Goal: Transaction & Acquisition: Subscribe to service/newsletter

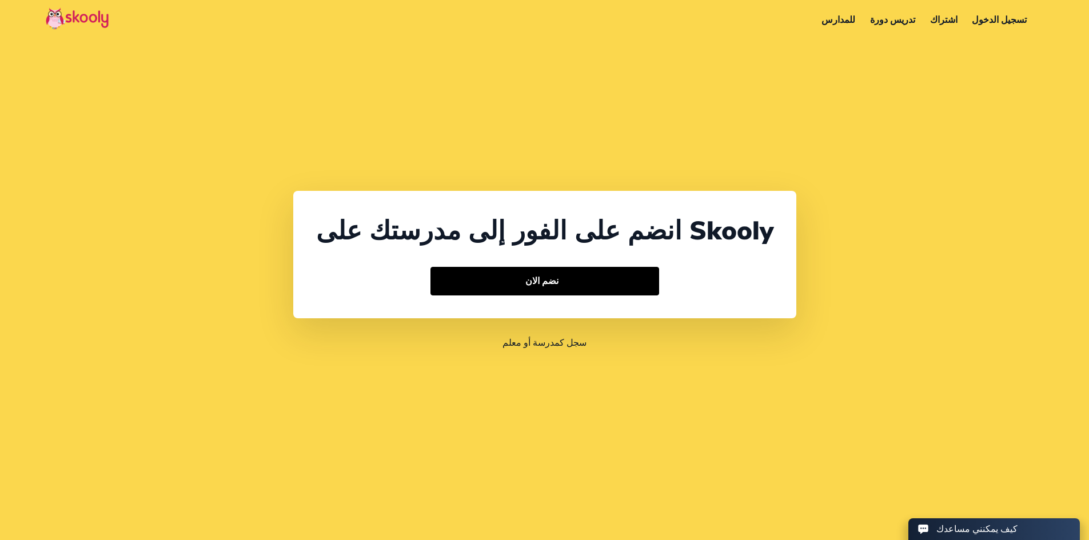
select select "44"
select select "United Kingdom"
select select "Europe/Jersey"
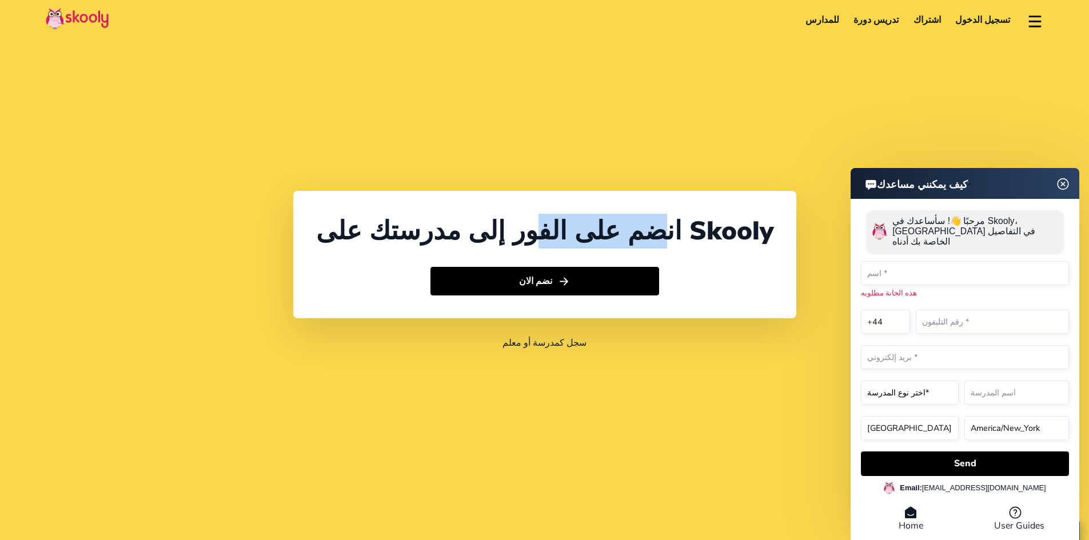
drag, startPoint x: 526, startPoint y: 99, endPoint x: 633, endPoint y: 235, distance: 173.0
click at [633, 235] on div "انضم على الفور إلى مدرستك على Skooly نضم الان سجل كمدرسة أو معلم" at bounding box center [544, 270] width 1089 height 540
click at [900, 316] on select "+1 +7 +20 +27 +30 +31 +32 +33 +34 +36 +39 +40 +41 +43 +44 +45 +46 +47 +48 +49 +…" at bounding box center [885, 322] width 49 height 24
click at [1061, 189] on img at bounding box center [1063, 184] width 22 height 14
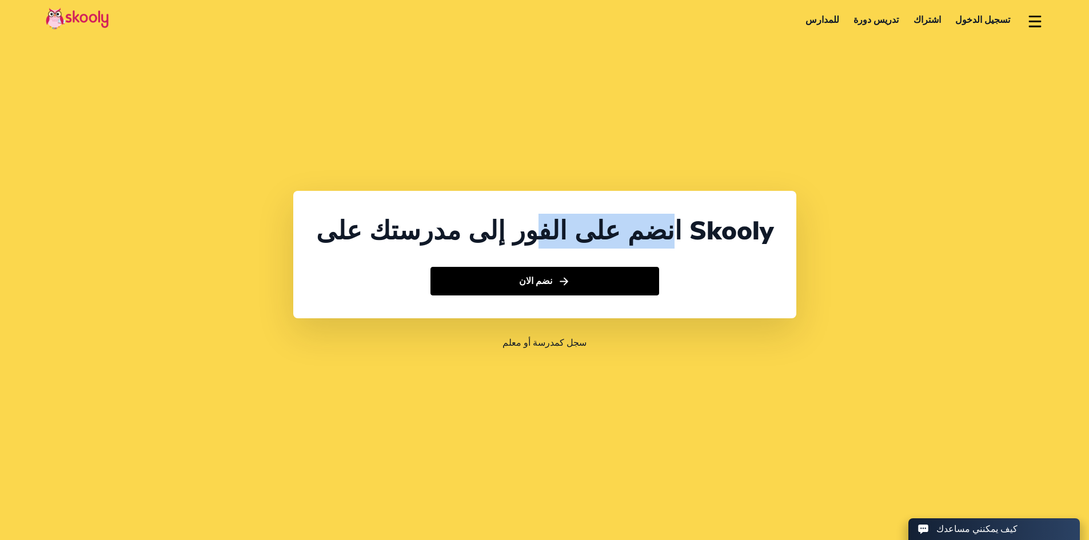
click at [941, 23] on link "اشتراك" at bounding box center [927, 20] width 42 height 18
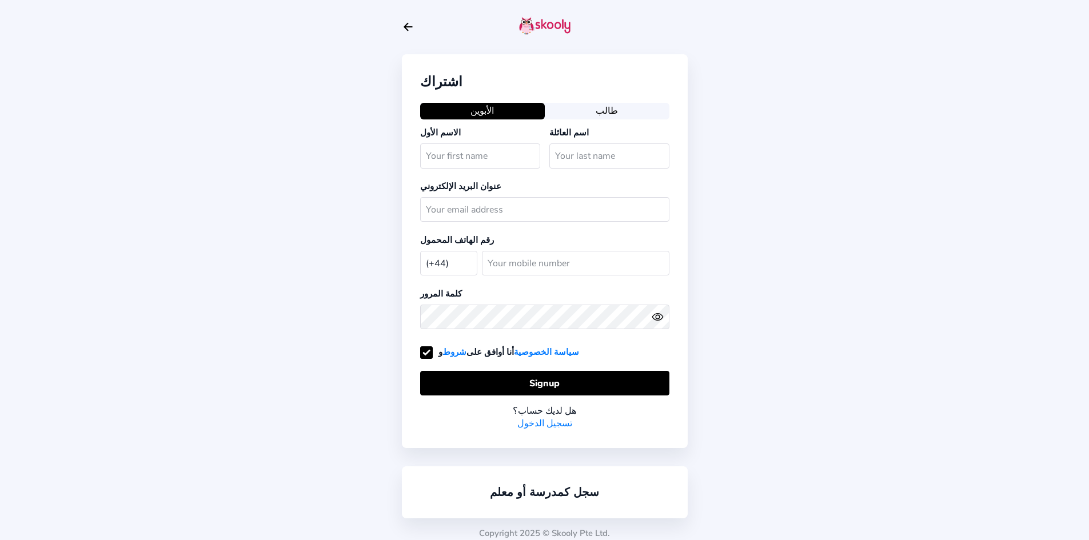
click at [444, 262] on select "[GEOGRAPHIC_DATA] (+93) [GEOGRAPHIC_DATA] (+355) [GEOGRAPHIC_DATA] (+213) [GEOG…" at bounding box center [448, 262] width 57 height 23
select select "SI"
click at [420, 251] on select "[GEOGRAPHIC_DATA] (+93) [GEOGRAPHIC_DATA] (+355) [GEOGRAPHIC_DATA] (+213) [GEOG…" at bounding box center [448, 262] width 57 height 23
click at [526, 258] on input "number" at bounding box center [575, 263] width 187 height 25
type input "31337715"
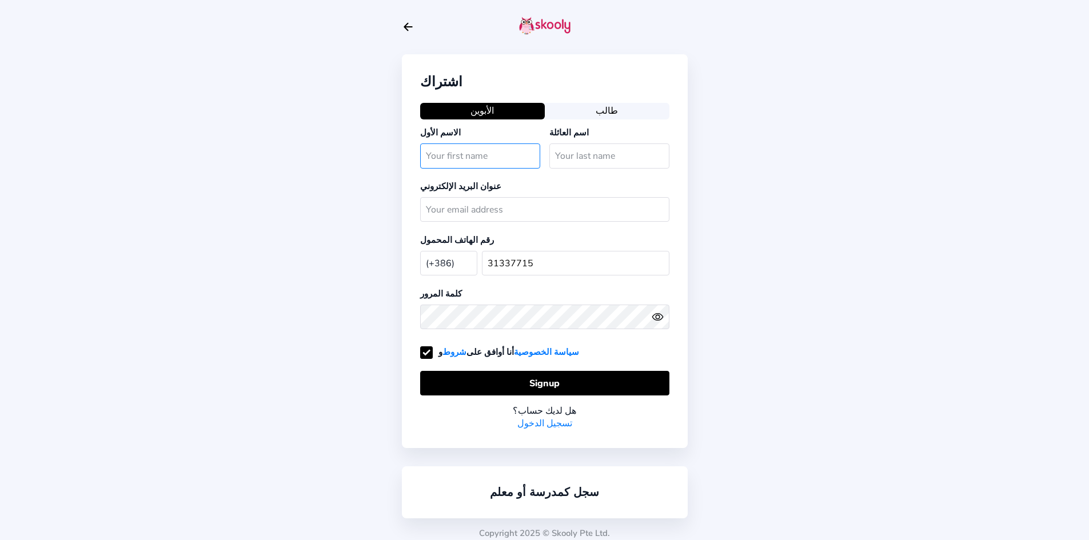
click at [469, 154] on input "text" at bounding box center [480, 155] width 120 height 25
type input "ن"
type input "kseire"
type input "idsisdf"
click at [470, 213] on input "text" at bounding box center [544, 209] width 249 height 25
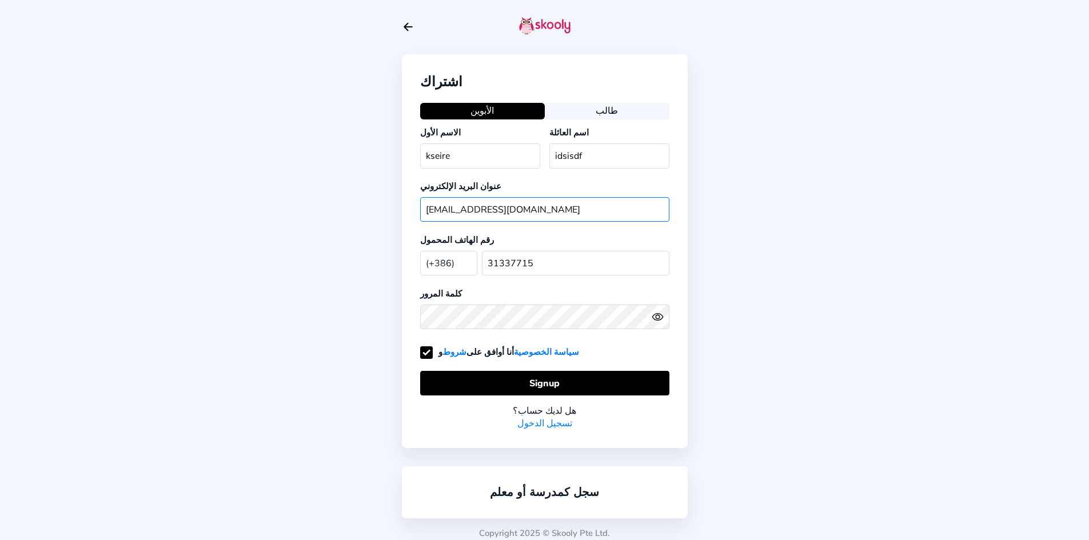
type input "[EMAIL_ADDRESS][DOMAIN_NAME]"
click at [654, 319] on icon "eye outline" at bounding box center [657, 317] width 10 height 7
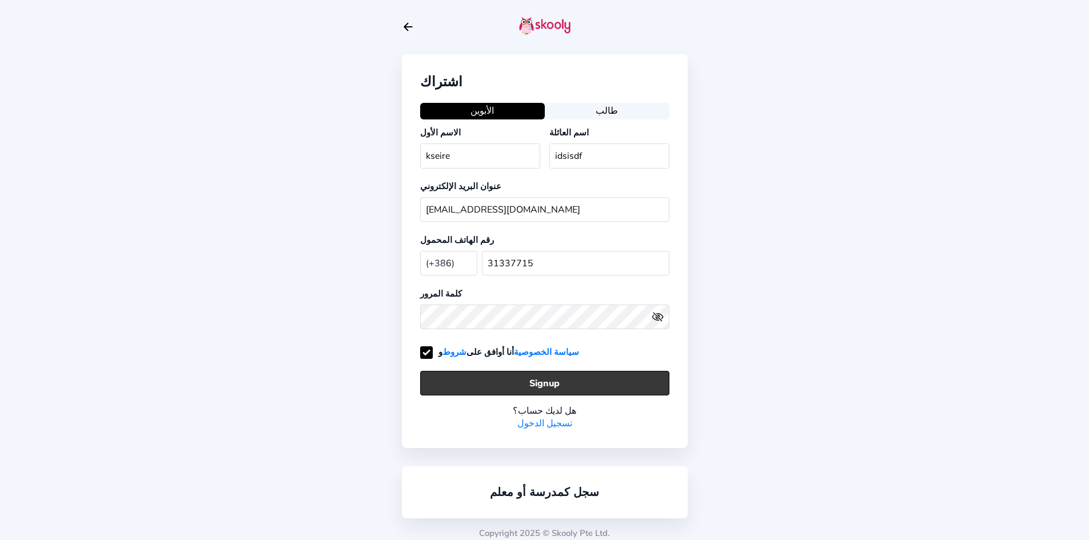
click at [588, 378] on button "Signup" at bounding box center [544, 383] width 249 height 25
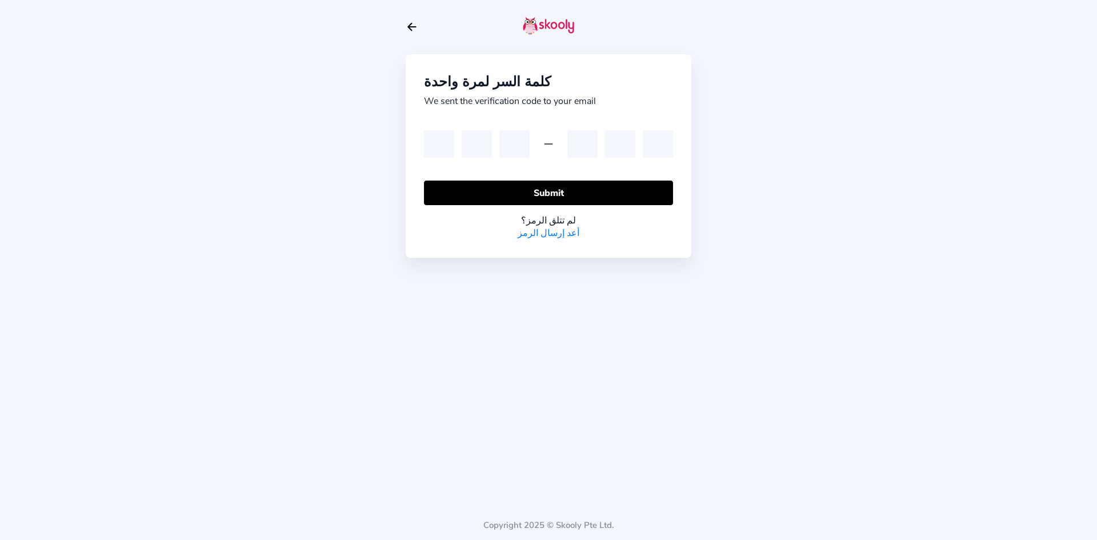
click at [337, 218] on div "كلمة السر لمرة واحدة We sent the verification code to your email Submit لم تتلق…" at bounding box center [548, 270] width 1097 height 540
click at [434, 147] on input "text" at bounding box center [439, 143] width 30 height 27
paste input "0"
type input "0"
click at [472, 147] on input "text" at bounding box center [477, 143] width 30 height 27
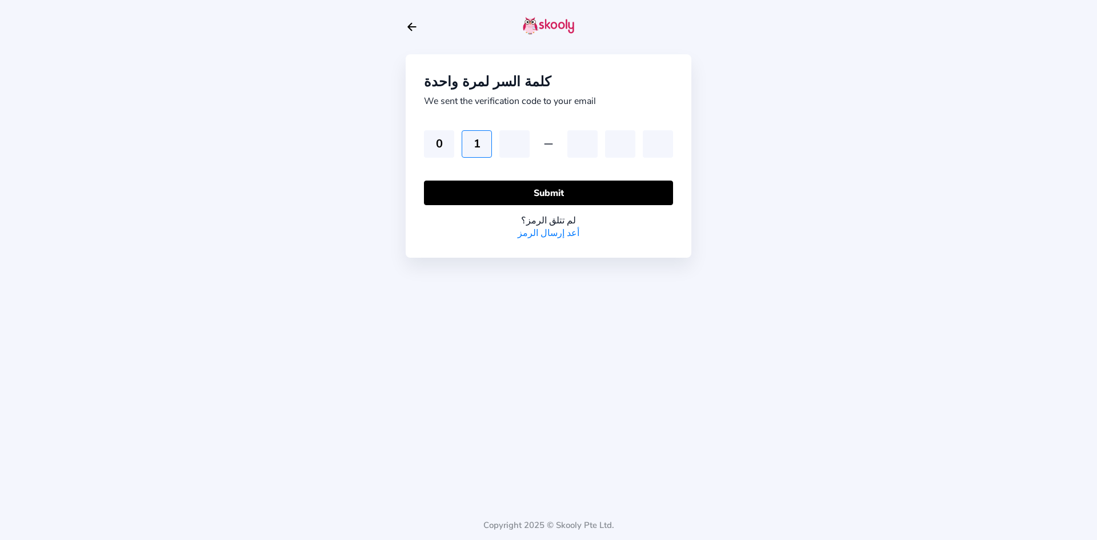
click at [472, 147] on input "1" at bounding box center [477, 143] width 30 height 27
type input "0"
type input "1"
type input "7"
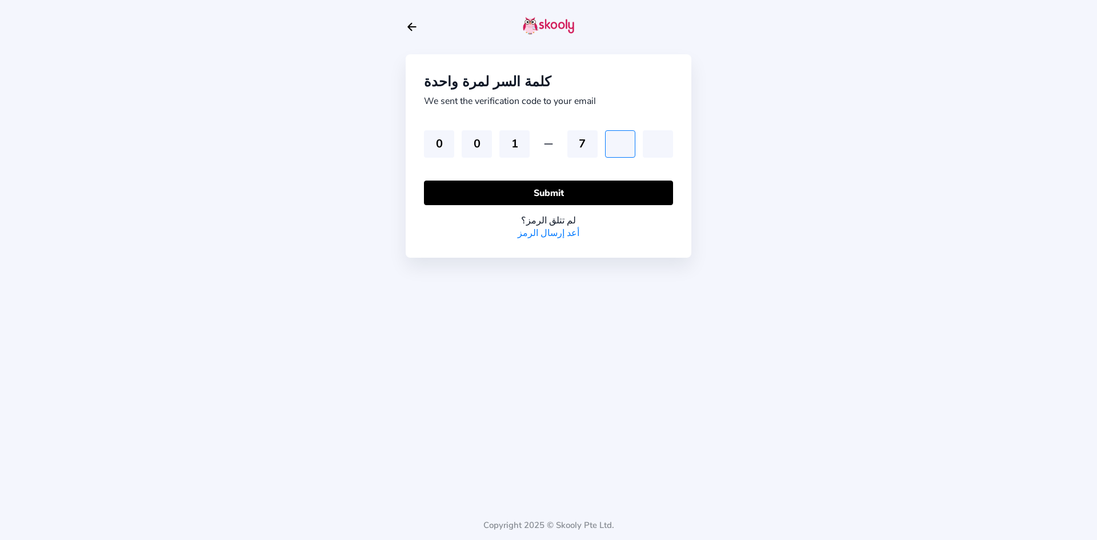
type input "3"
type input "2"
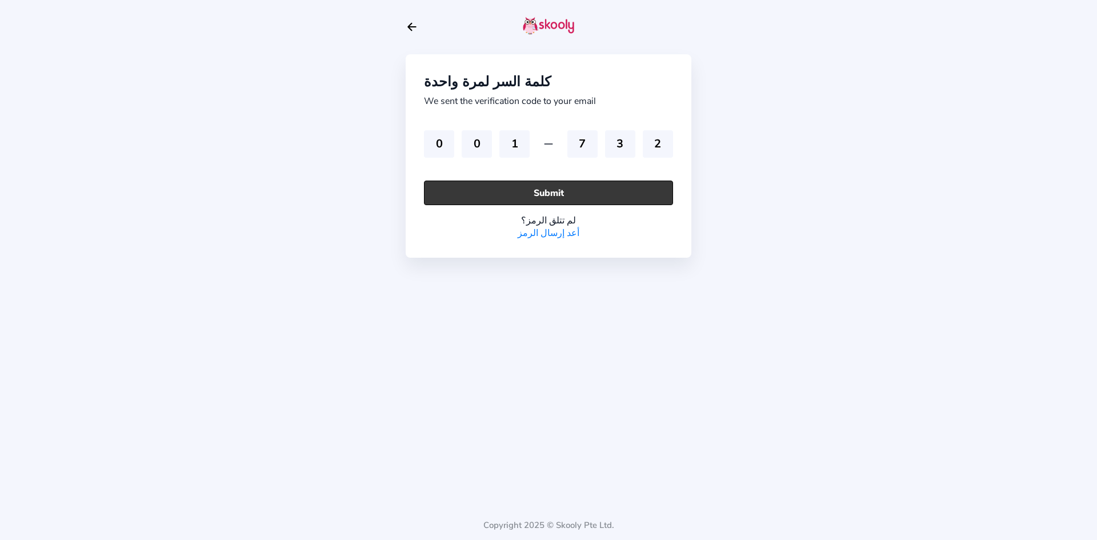
click at [472, 200] on button "Submit" at bounding box center [548, 193] width 249 height 25
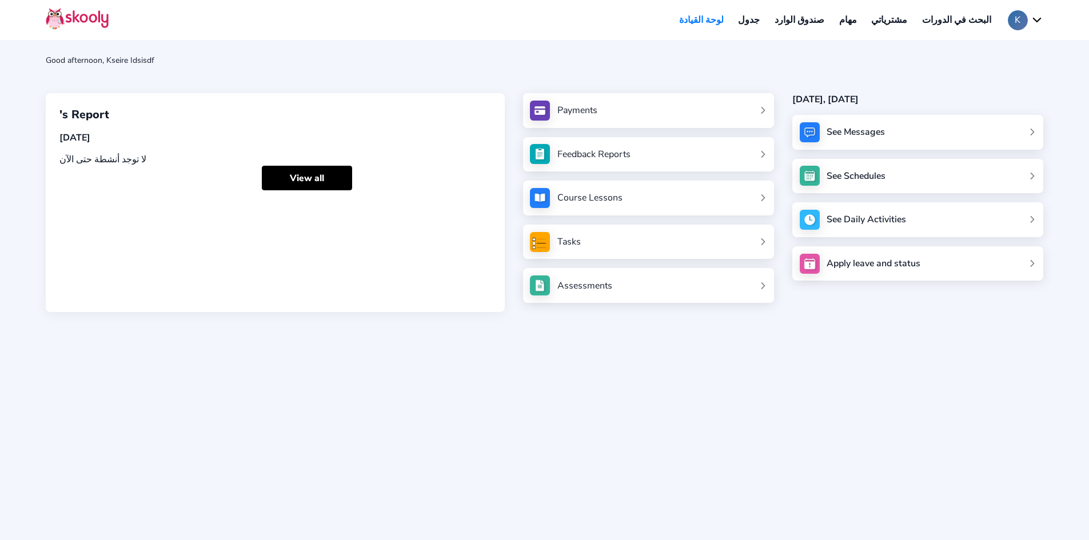
click at [1037, 21] on button "K" at bounding box center [1025, 20] width 35 height 20
click at [1015, 49] on link "حسابي" at bounding box center [997, 49] width 92 height 23
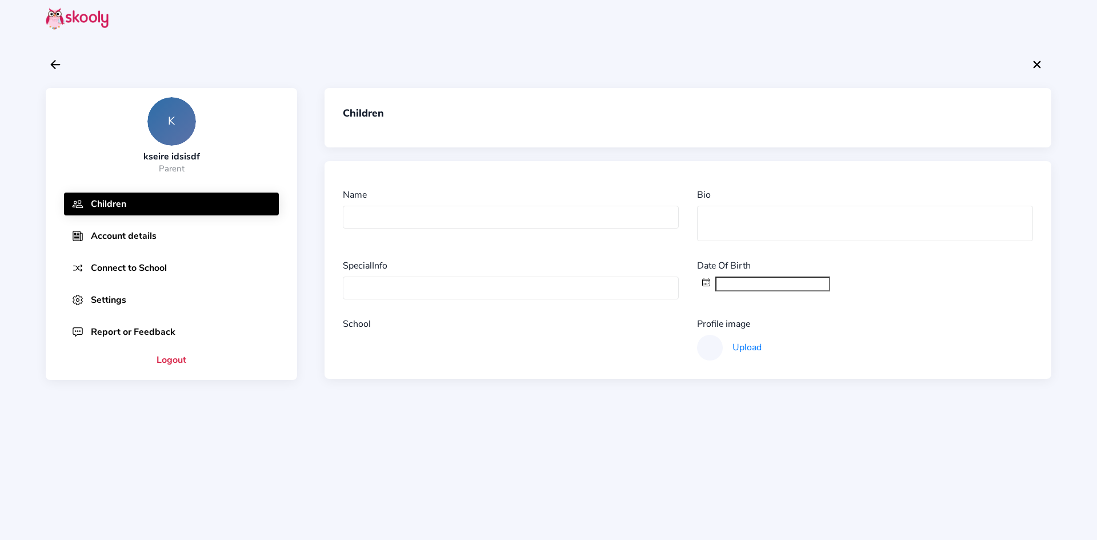
click at [167, 243] on button "Account details" at bounding box center [171, 236] width 215 height 23
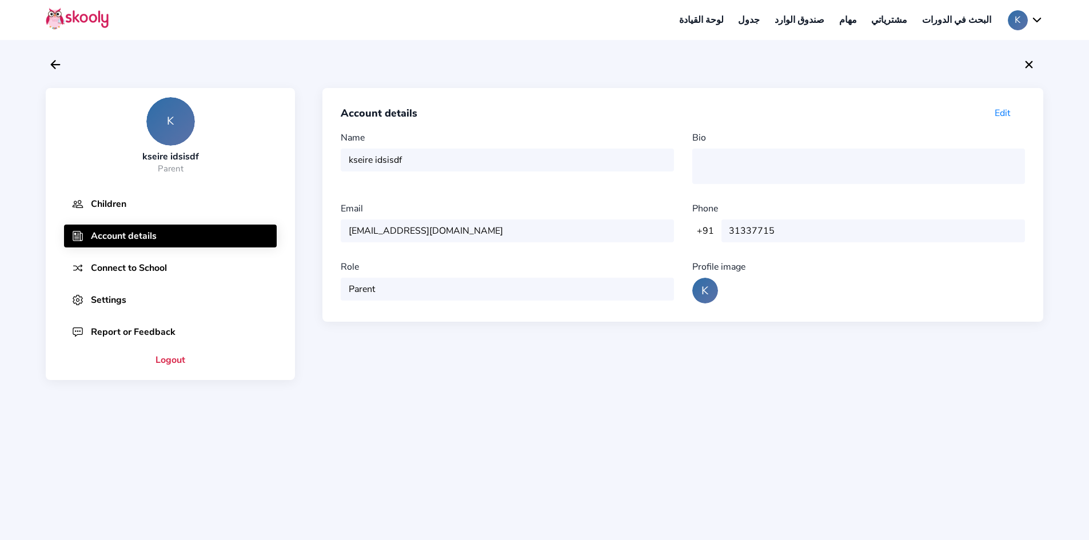
click at [710, 227] on div "+91 +91 +21 +66 +44 [PHONE_NUMBER]" at bounding box center [858, 230] width 333 height 23
click at [213, 263] on button "Connect to School" at bounding box center [170, 268] width 213 height 23
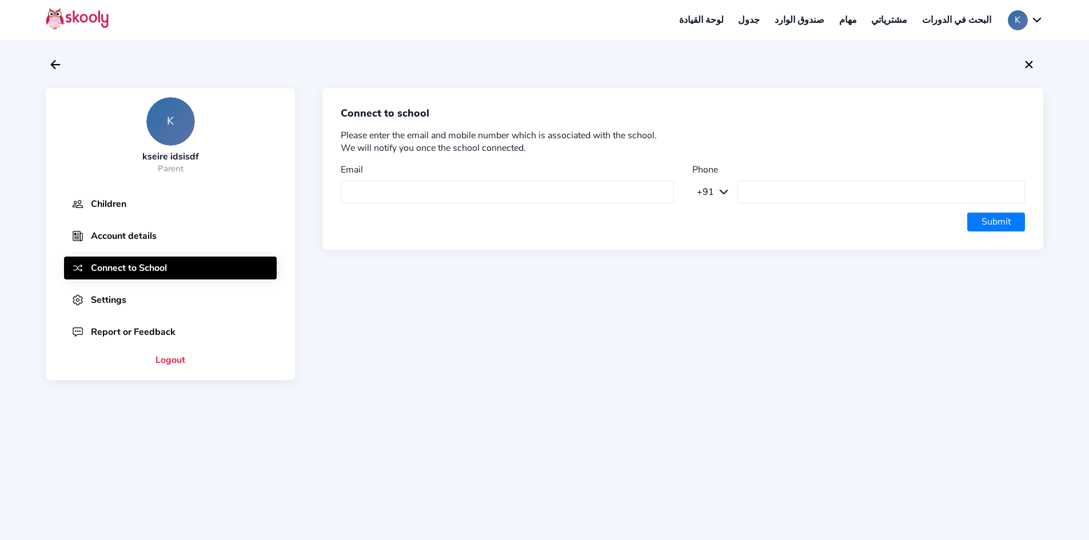
click at [714, 195] on button "+91" at bounding box center [713, 192] width 42 height 13
click at [709, 187] on span "+91" at bounding box center [705, 192] width 17 height 13
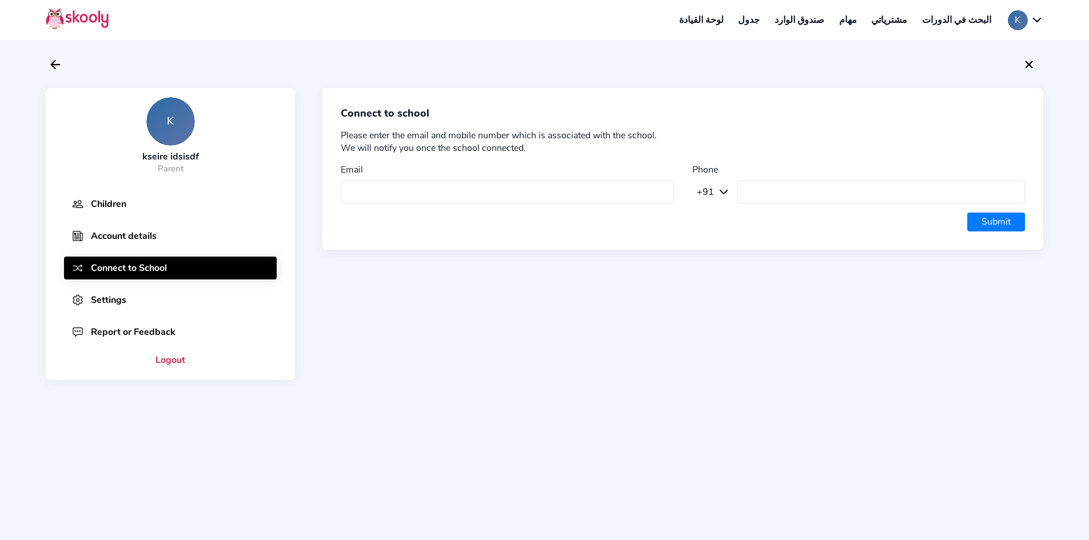
click at [716, 189] on button "+91" at bounding box center [713, 192] width 42 height 13
drag, startPoint x: 716, startPoint y: 189, endPoint x: 730, endPoint y: 197, distance: 16.7
click at [730, 197] on button "+91" at bounding box center [713, 192] width 42 height 13
click at [1041, 23] on button "K" at bounding box center [1025, 20] width 35 height 20
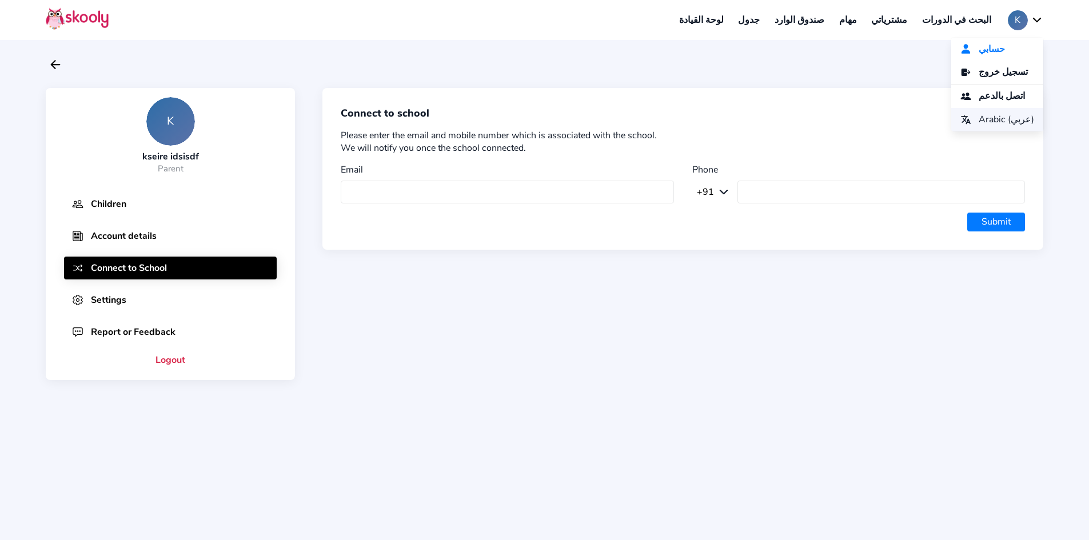
scroll to position [75, 0]
